Goal: Transaction & Acquisition: Purchase product/service

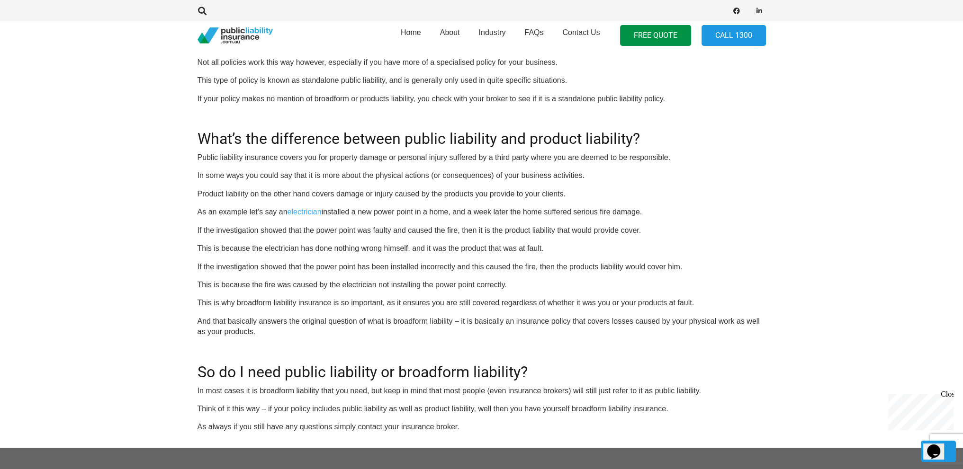
scroll to position [616, 0]
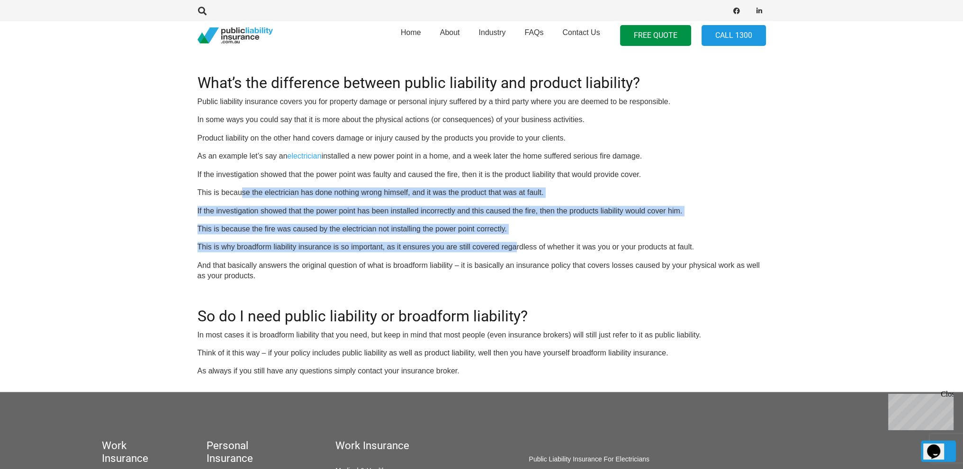
drag, startPoint x: 242, startPoint y: 193, endPoint x: 517, endPoint y: 251, distance: 281.8
click at [517, 251] on div "OR CALL 1300 542 245 Many business owners are familiar with the term public lia…" at bounding box center [481, 63] width 568 height 627
click at [602, 222] on div "OR CALL 1300 542 245 Many business owners are familiar with the term public lia…" at bounding box center [481, 63] width 568 height 627
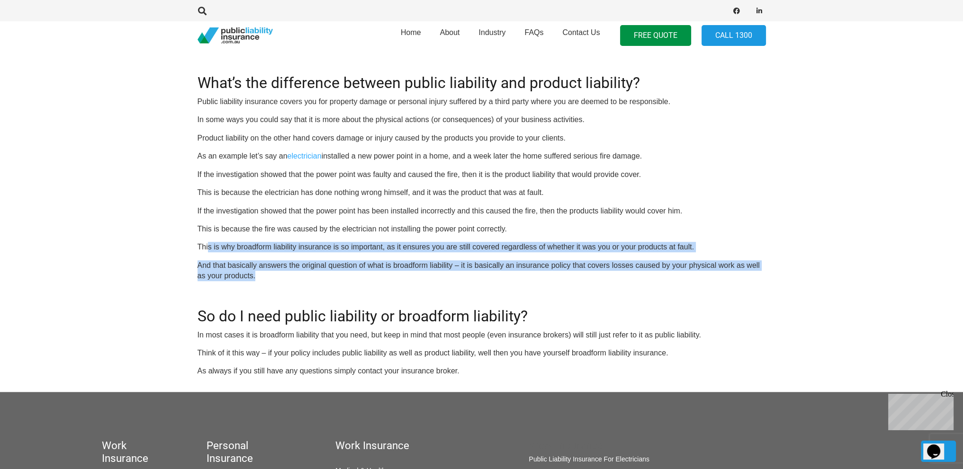
drag, startPoint x: 208, startPoint y: 247, endPoint x: 423, endPoint y: 271, distance: 216.3
click at [423, 271] on div "OR CALL 1300 542 245 Many business owners are familiar with the term public lia…" at bounding box center [481, 63] width 568 height 627
click at [409, 279] on p "And that basically answers the original question of what is broadform liability…" at bounding box center [481, 270] width 568 height 21
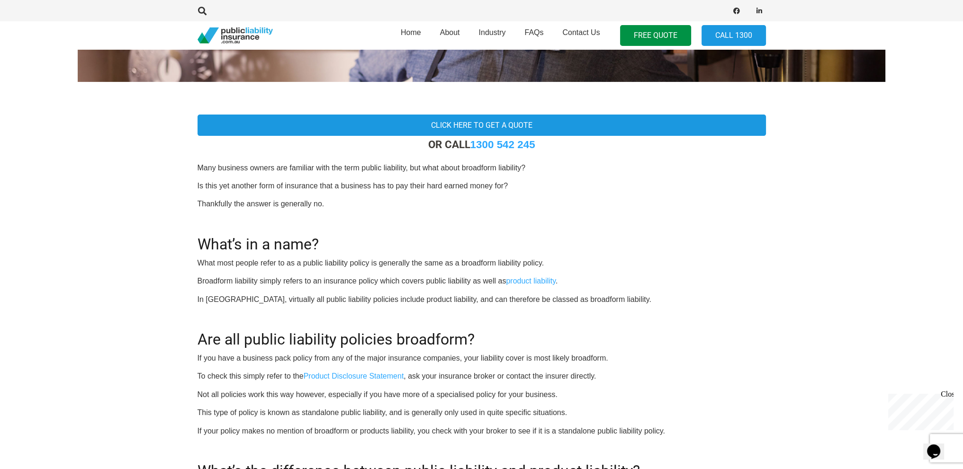
scroll to position [237, 0]
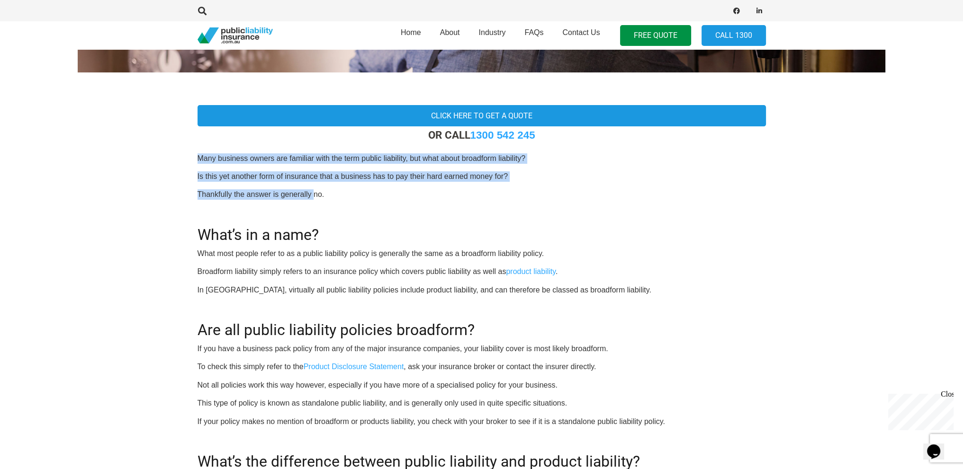
drag, startPoint x: 199, startPoint y: 157, endPoint x: 314, endPoint y: 189, distance: 119.1
click at [314, 189] on div "OR CALL 1300 542 245 Many business owners are familiar with the term public lia…" at bounding box center [481, 442] width 568 height 627
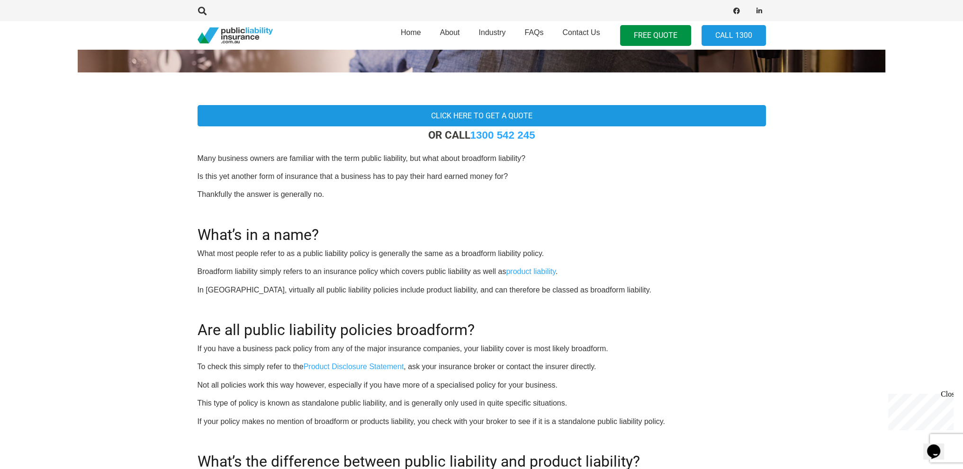
click at [326, 189] on p "Thankfully the answer is generally no." at bounding box center [481, 194] width 568 height 10
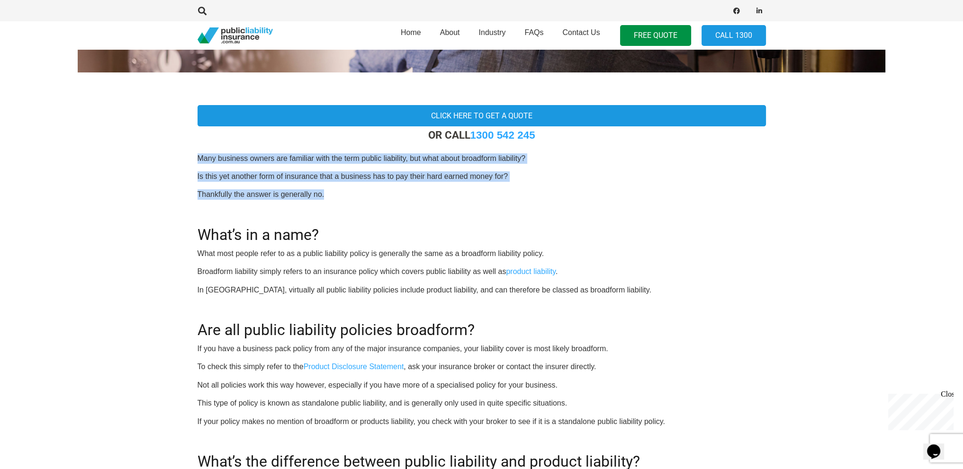
drag, startPoint x: 330, startPoint y: 195, endPoint x: 184, endPoint y: 157, distance: 150.7
click at [184, 157] on section "Click here to get a quote OR CALL 1300 542 245 Many business owners are familia…" at bounding box center [481, 429] width 963 height 683
click at [192, 158] on div "Click here to get a quote OR CALL 1300 542 245 Many business owners are familia…" at bounding box center [481, 429] width 591 height 653
drag, startPoint x: 196, startPoint y: 157, endPoint x: 331, endPoint y: 197, distance: 141.0
click at [331, 197] on div "Click here to get a quote OR CALL 1300 542 245 Many business owners are familia…" at bounding box center [481, 429] width 591 height 653
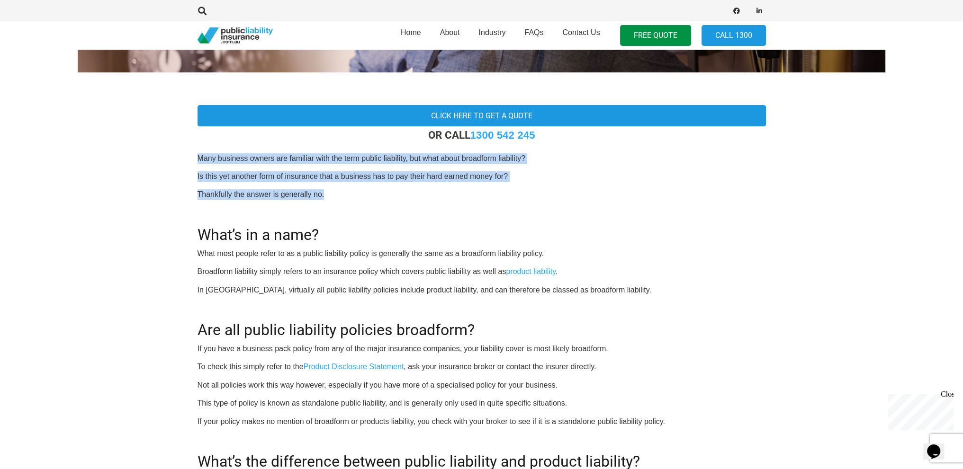
click at [331, 196] on p "Thankfully the answer is generally no." at bounding box center [481, 194] width 568 height 10
drag, startPoint x: 324, startPoint y: 196, endPoint x: 197, endPoint y: 159, distance: 132.1
click at [197, 159] on div "OR CALL 1300 542 245 Many business owners are familiar with the term public lia…" at bounding box center [481, 442] width 568 height 627
click at [197, 158] on p "Many business owners are familiar with the term public liability, but what abou…" at bounding box center [481, 158] width 568 height 10
drag, startPoint x: 197, startPoint y: 158, endPoint x: 343, endPoint y: 208, distance: 154.1
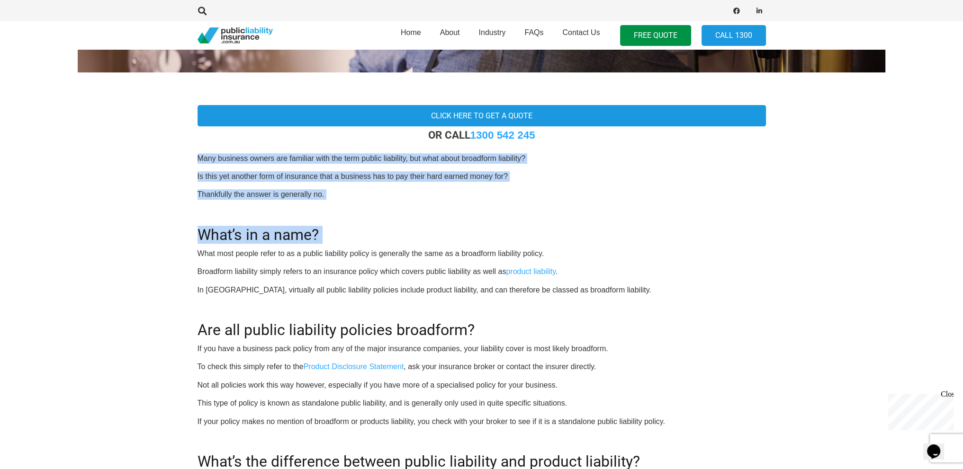
click at [343, 209] on div "OR CALL 1300 542 245 Many business owners are familiar with the term public lia…" at bounding box center [481, 442] width 568 height 627
click at [335, 199] on p "Thankfully the answer is generally no." at bounding box center [481, 194] width 568 height 10
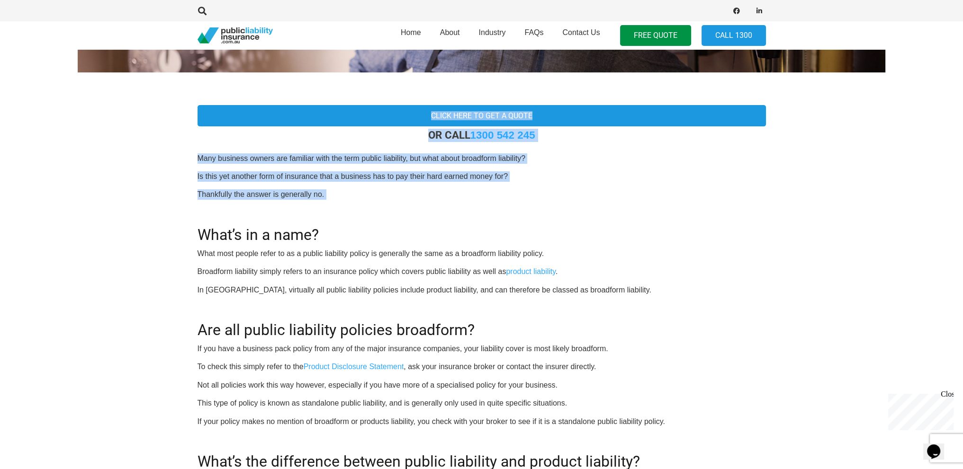
drag, startPoint x: 335, startPoint y: 199, endPoint x: 171, endPoint y: 107, distance: 188.5
click at [171, 107] on section "Click here to get a quote OR CALL 1300 542 245 Many business owners are familia…" at bounding box center [481, 429] width 963 height 683
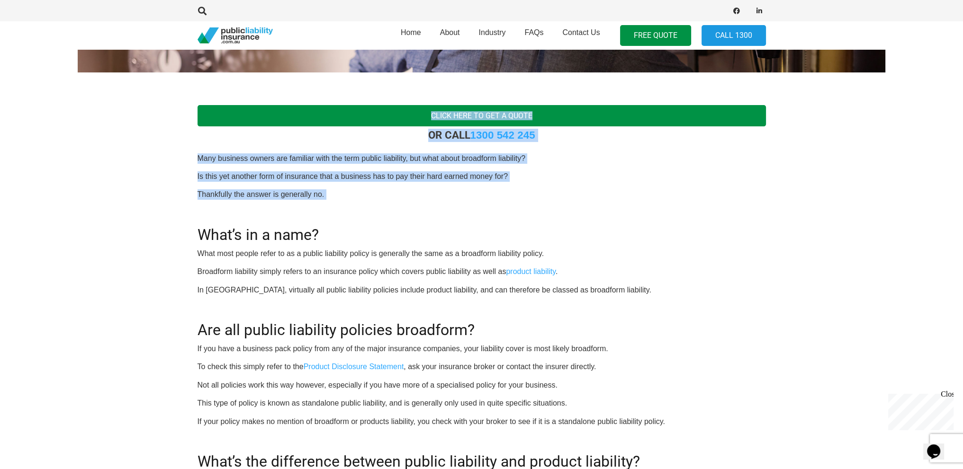
click at [206, 119] on link "Click here to get a quote" at bounding box center [481, 115] width 568 height 21
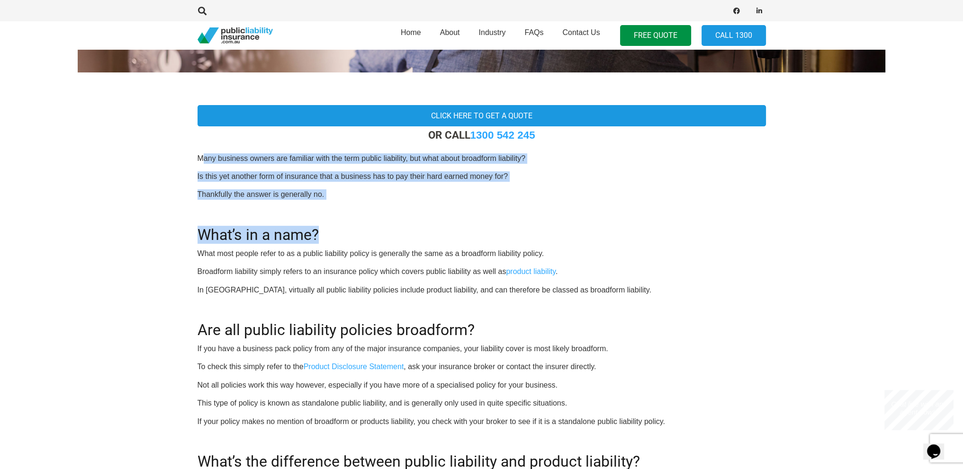
drag, startPoint x: 205, startPoint y: 155, endPoint x: 449, endPoint y: 208, distance: 249.5
click at [449, 208] on div "OR CALL 1300 542 245 Many business owners are familiar with the term public lia…" at bounding box center [481, 442] width 568 height 627
click at [390, 198] on p "Thankfully the answer is generally no." at bounding box center [481, 194] width 568 height 10
drag, startPoint x: 210, startPoint y: 169, endPoint x: 144, endPoint y: 158, distance: 67.2
click at [144, 158] on section "Click here to get a quote OR CALL 1300 542 245 Many business owners are familia…" at bounding box center [481, 429] width 963 height 683
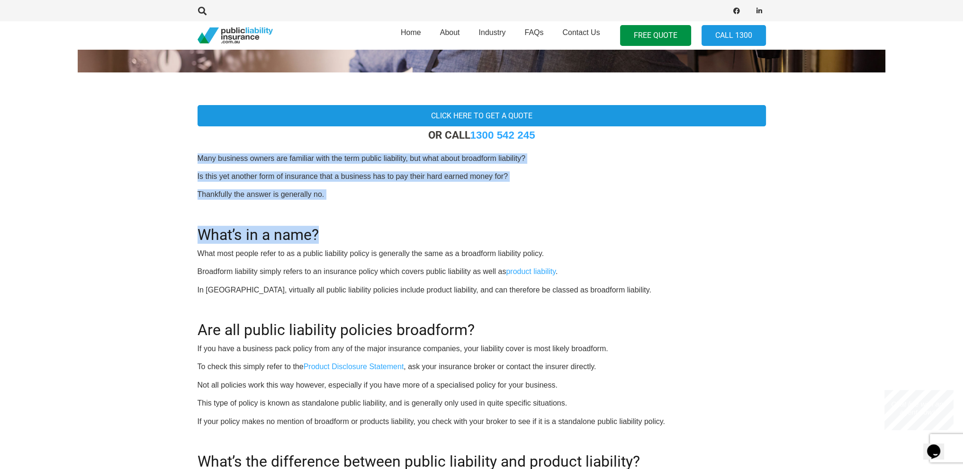
click at [170, 155] on section "Click here to get a quote OR CALL 1300 542 245 Many business owners are familia…" at bounding box center [481, 429] width 963 height 683
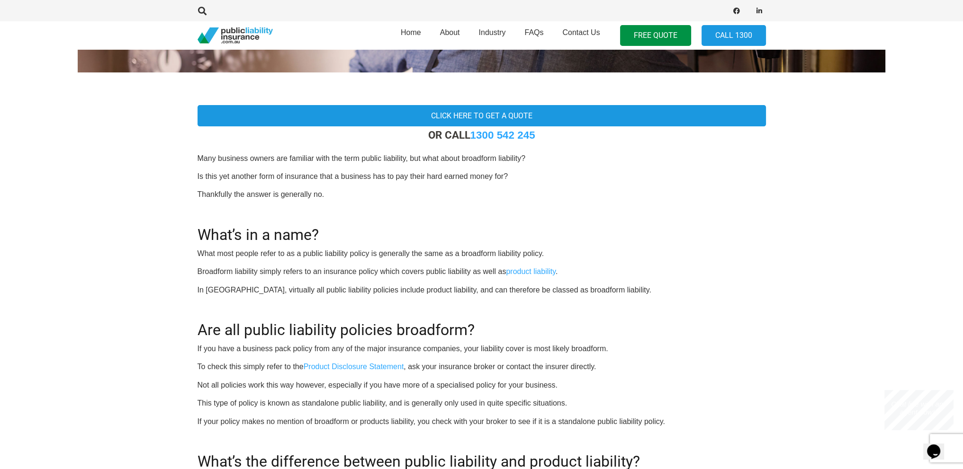
scroll to position [47, 0]
